Goal: Communication & Community: Answer question/provide support

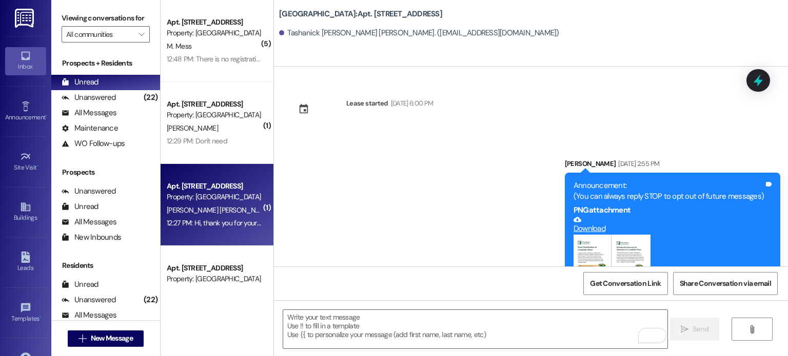
scroll to position [8610, 0]
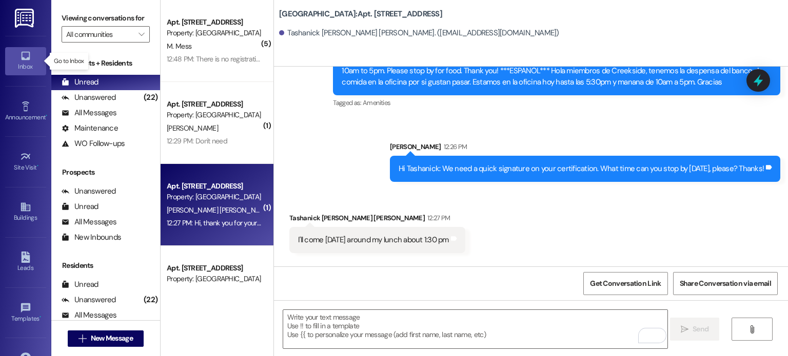
click at [27, 55] on icon at bounding box center [25, 56] width 9 height 9
click at [96, 35] on input "All communities" at bounding box center [99, 34] width 67 height 16
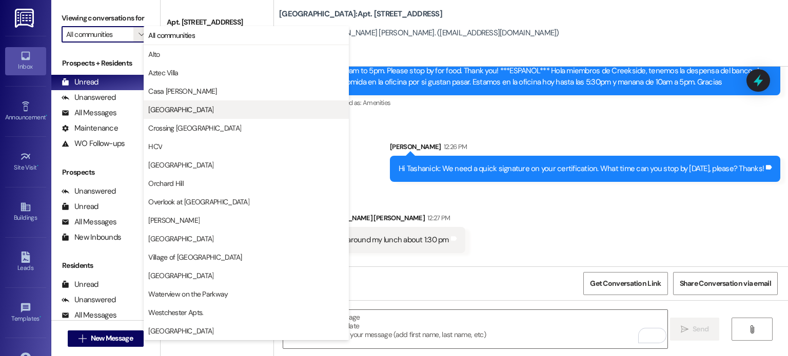
click at [153, 107] on span "[GEOGRAPHIC_DATA]" at bounding box center [180, 110] width 65 height 10
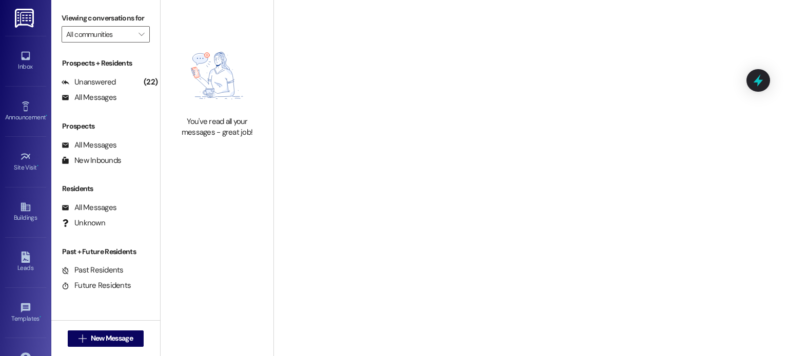
type input "[GEOGRAPHIC_DATA]"
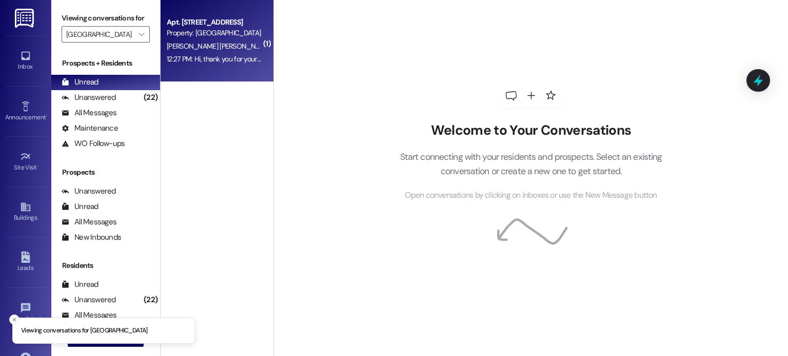
click at [203, 42] on div "[PERSON_NAME] [PERSON_NAME]" at bounding box center [214, 46] width 97 height 13
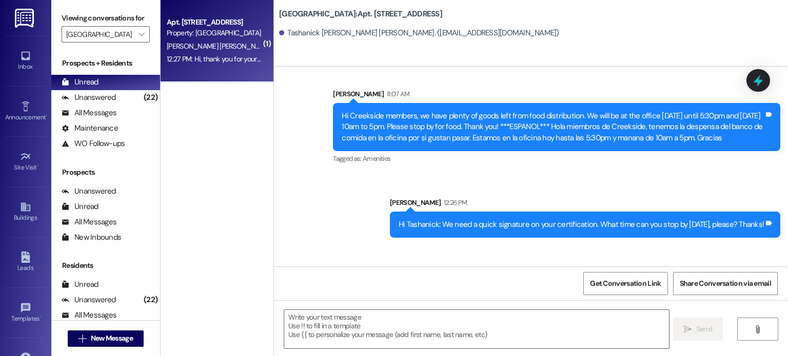
scroll to position [8553, 0]
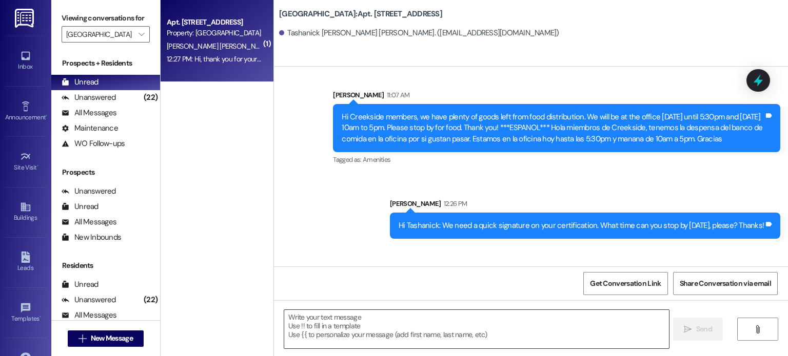
click at [343, 323] on textarea at bounding box center [476, 329] width 384 height 38
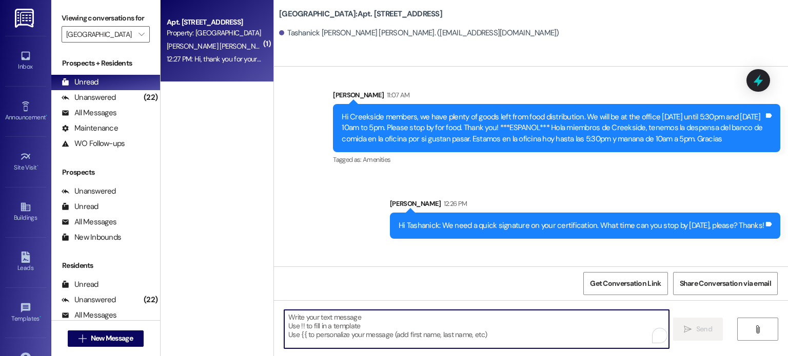
type textarea "W"
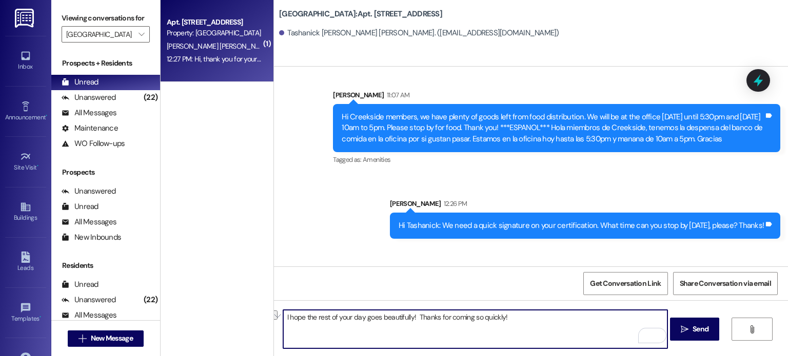
drag, startPoint x: 411, startPoint y: 319, endPoint x: 278, endPoint y: 315, distance: 132.9
click at [278, 315] on div "I hope the rest of your day goes beautifully! Thanks for coming so quickly!  S…" at bounding box center [531, 339] width 514 height 77
click at [369, 320] on textarea "Thanks for coming so quickly!" at bounding box center [475, 329] width 384 height 38
paste textarea "I hope the rest of your day goes beautifully!"
type textarea "Thanks for coming so quickly! I hope the rest of your day goes beautifully!"
